Goal: Transaction & Acquisition: Purchase product/service

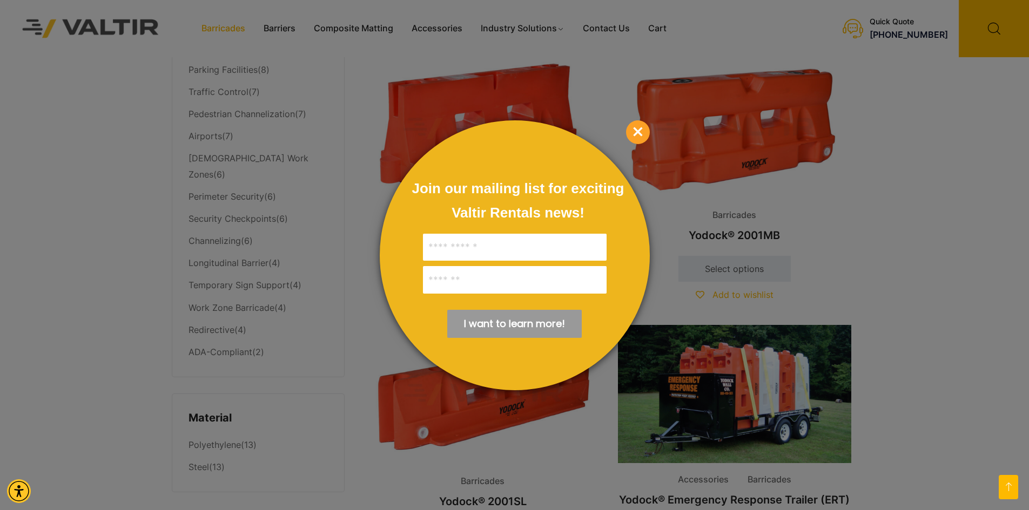
scroll to position [563, 0]
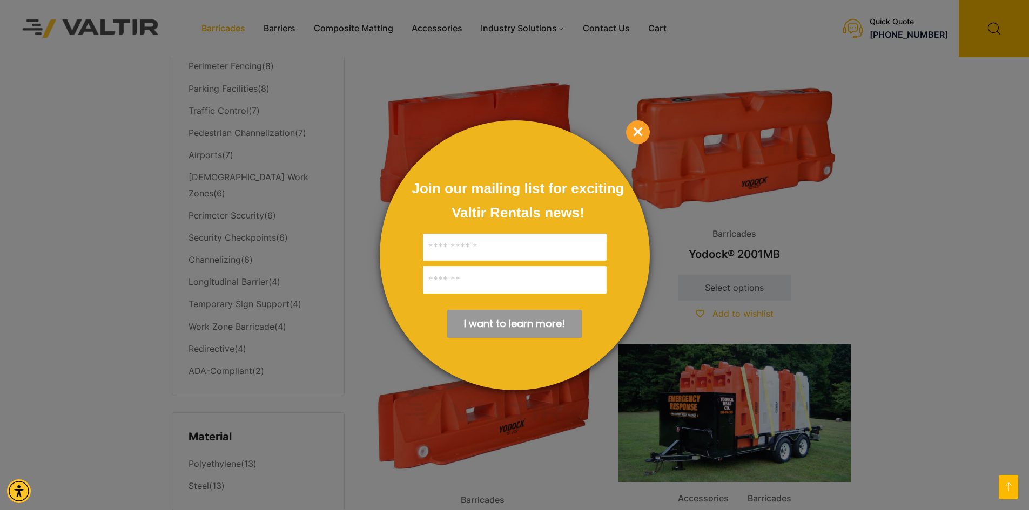
click at [639, 133] on span "×" at bounding box center [638, 132] width 24 height 24
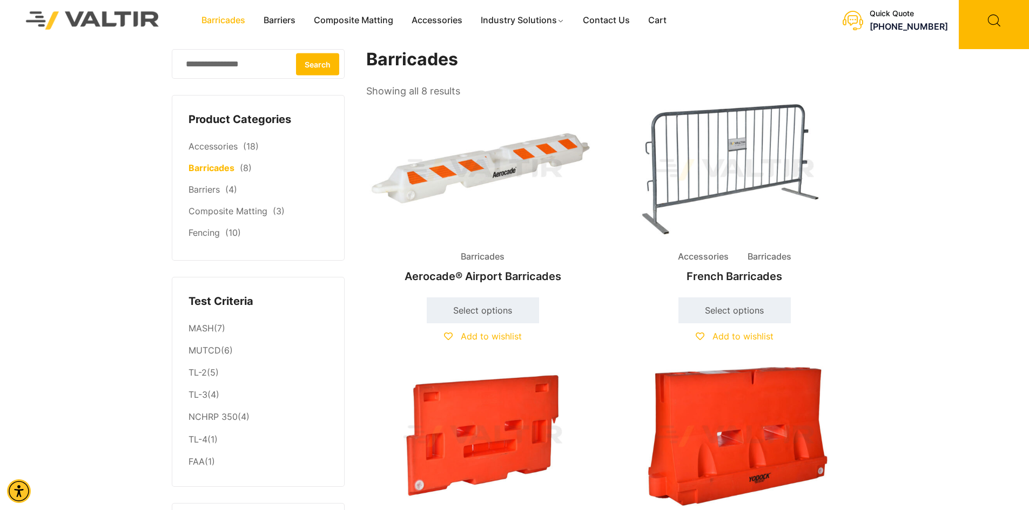
scroll to position [0, 0]
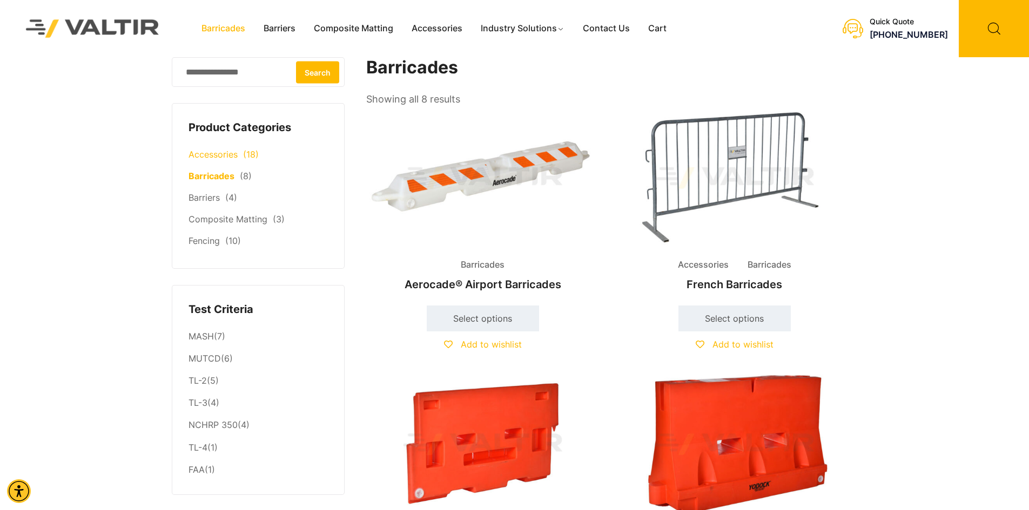
click at [218, 156] on link "Accessories" at bounding box center [213, 154] width 49 height 11
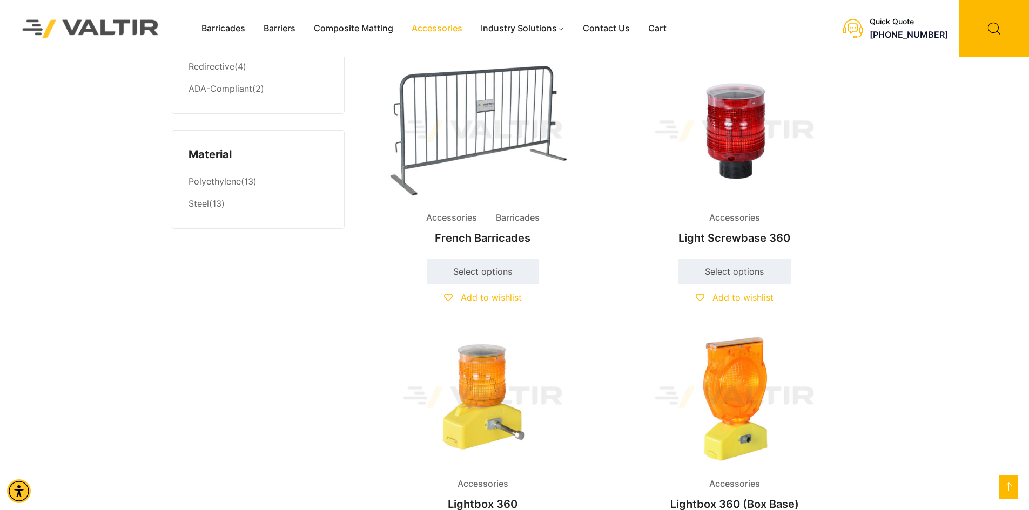
scroll to position [864, 0]
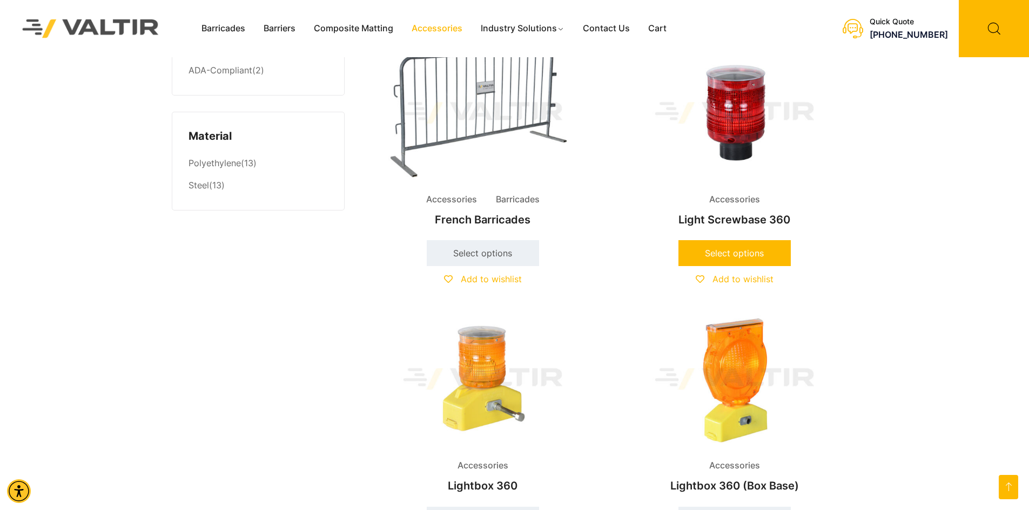
click at [733, 254] on link "Select options" at bounding box center [734, 253] width 112 height 26
